Goal: Navigation & Orientation: Understand site structure

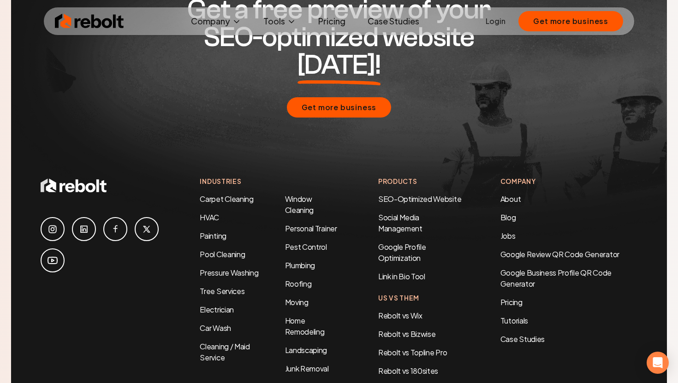
scroll to position [1580, 0]
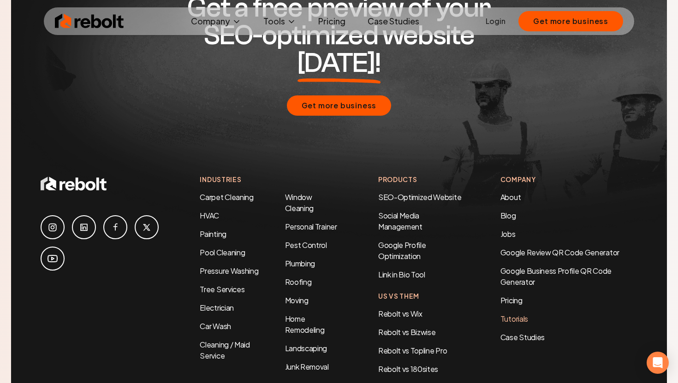
click at [523, 314] on link "Tutorials" at bounding box center [569, 319] width 137 height 11
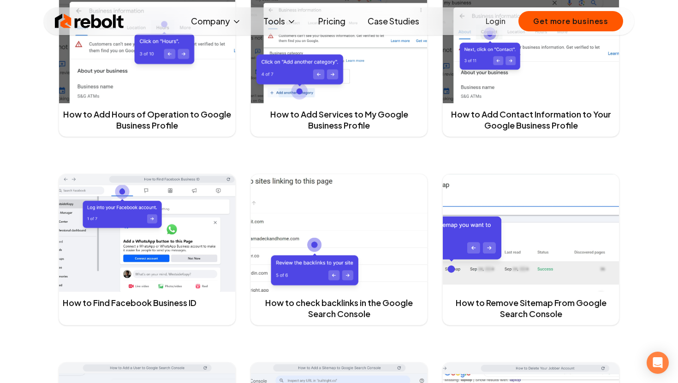
scroll to position [410, 0]
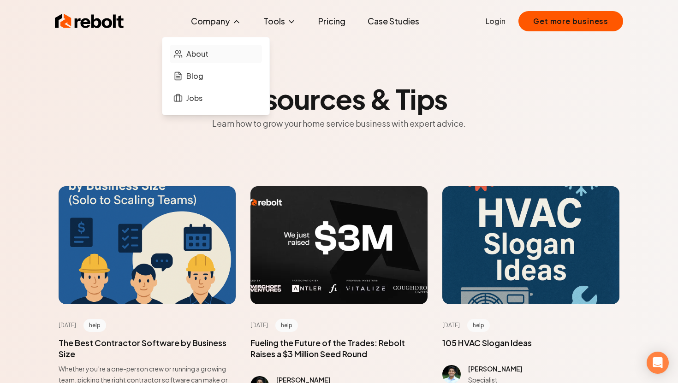
click at [203, 59] on span "About" at bounding box center [197, 53] width 22 height 11
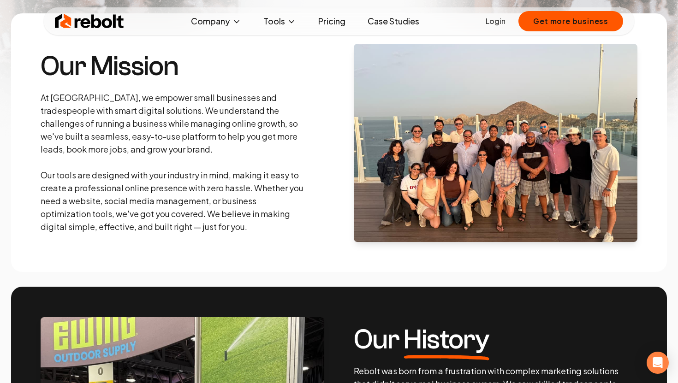
scroll to position [96, 0]
